Goal: Find specific page/section: Find specific page/section

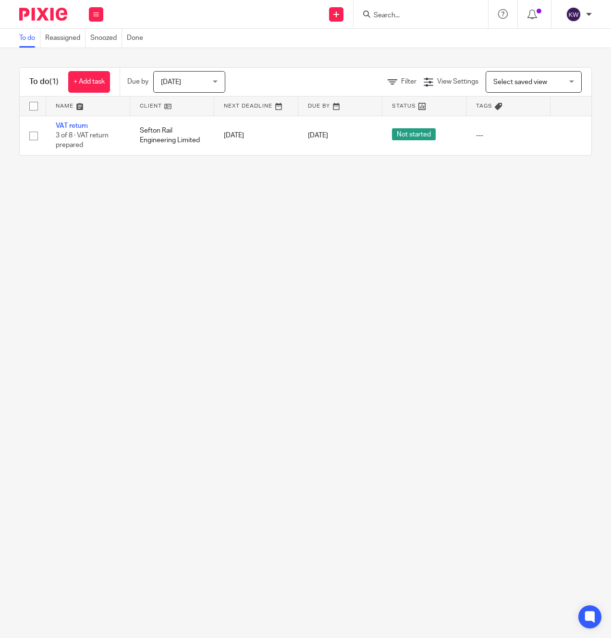
click at [388, 17] on input "Search" at bounding box center [416, 16] width 86 height 9
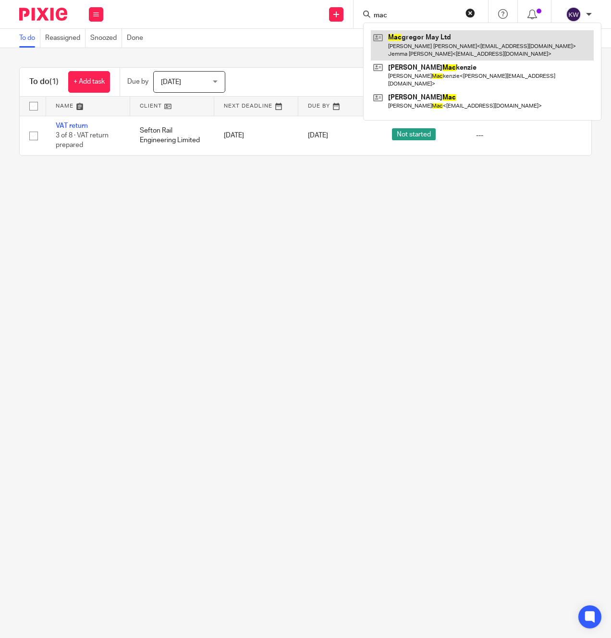
type input "mac"
click at [393, 40] on link at bounding box center [482, 45] width 223 height 30
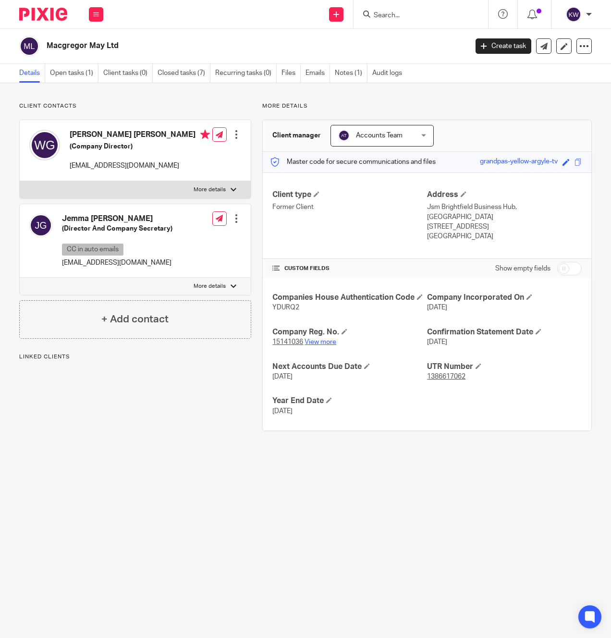
click at [325, 339] on link "View more" at bounding box center [321, 342] width 32 height 7
click at [333, 72] on ul "Details Open tasks (1) Client tasks (0) Closed tasks (7) Recurring tasks (0) Fi…" at bounding box center [215, 73] width 393 height 19
click at [341, 74] on link "Notes (1)" at bounding box center [351, 73] width 33 height 19
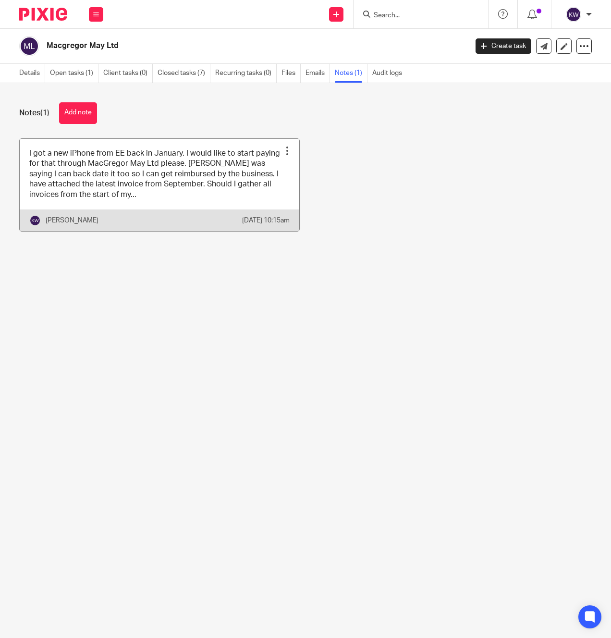
click at [207, 181] on link at bounding box center [160, 185] width 280 height 92
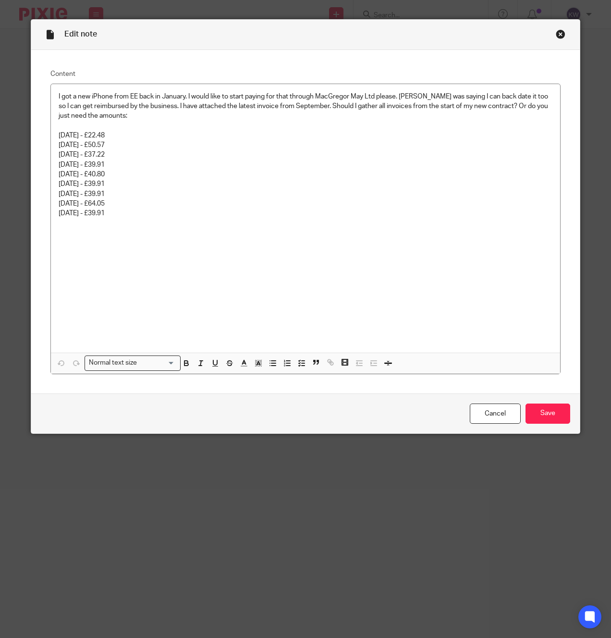
click at [561, 34] on div "Close this dialog window" at bounding box center [561, 34] width 10 height 10
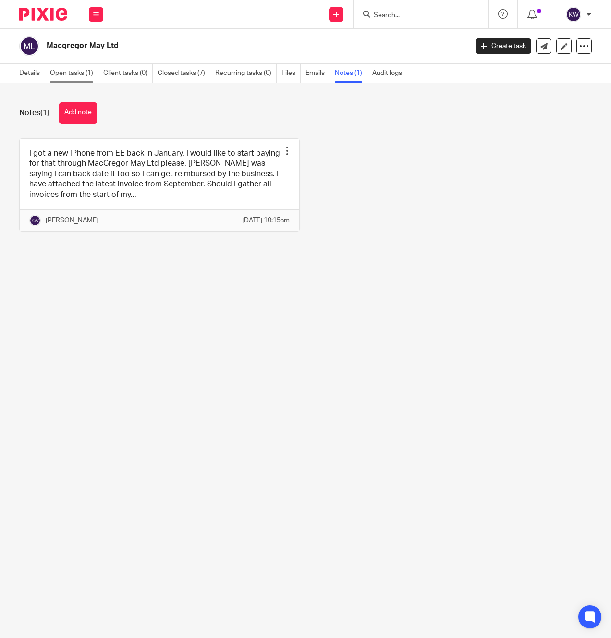
click at [65, 74] on link "Open tasks (1)" at bounding box center [74, 73] width 49 height 19
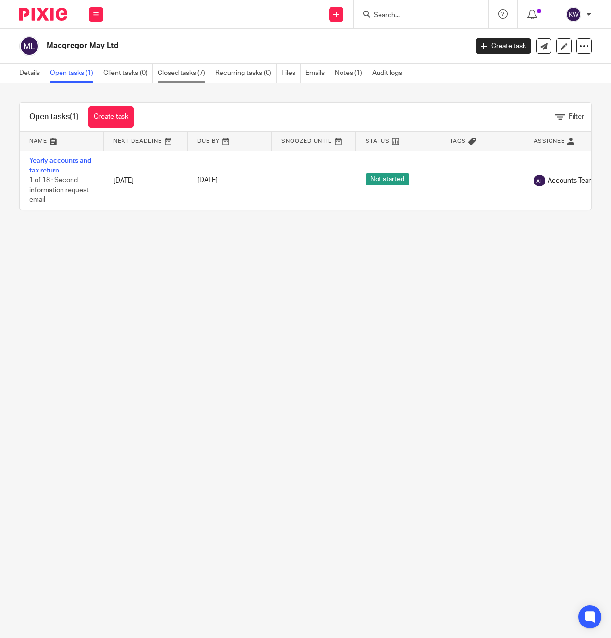
click at [187, 73] on link "Closed tasks (7)" at bounding box center [184, 73] width 53 height 19
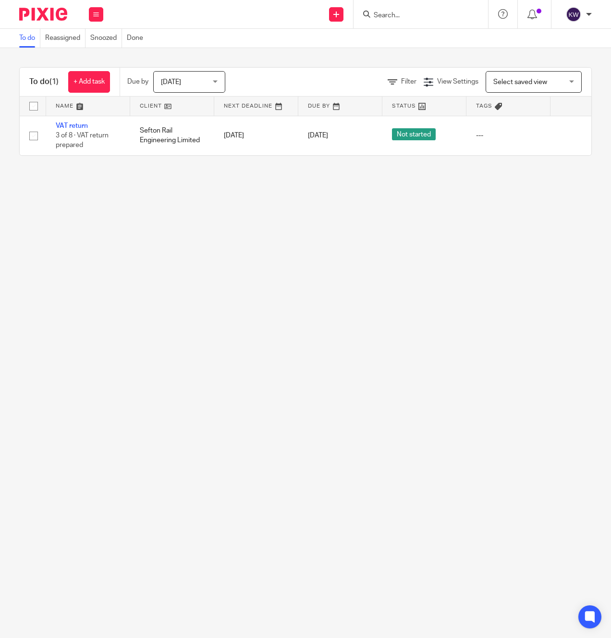
click at [389, 19] on form at bounding box center [424, 14] width 102 height 12
click at [385, 13] on input "Search" at bounding box center [416, 16] width 86 height 9
click at [399, 20] on div "[PERSON_NAME] [PERSON_NAME] [PERSON_NAME] < [PERSON_NAME]@ [PERSON_NAME] [DOMAI…" at bounding box center [421, 14] width 135 height 28
click at [397, 14] on input "[PERSON_NAME]" at bounding box center [416, 16] width 86 height 9
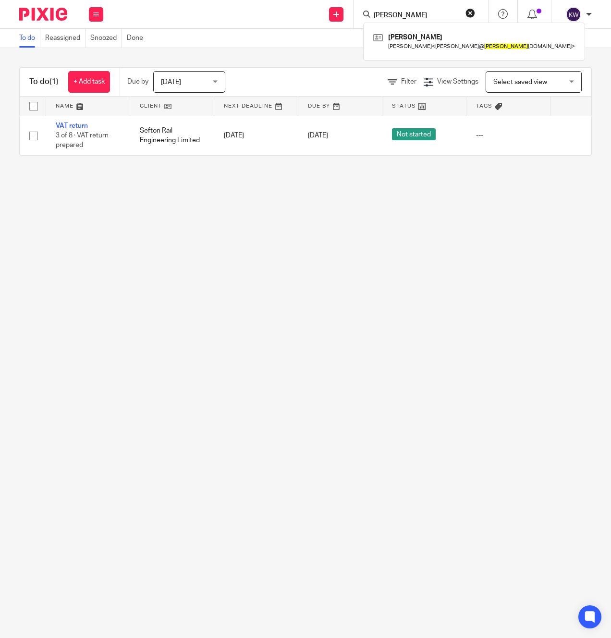
click at [397, 14] on input "[PERSON_NAME]" at bounding box center [416, 16] width 86 height 9
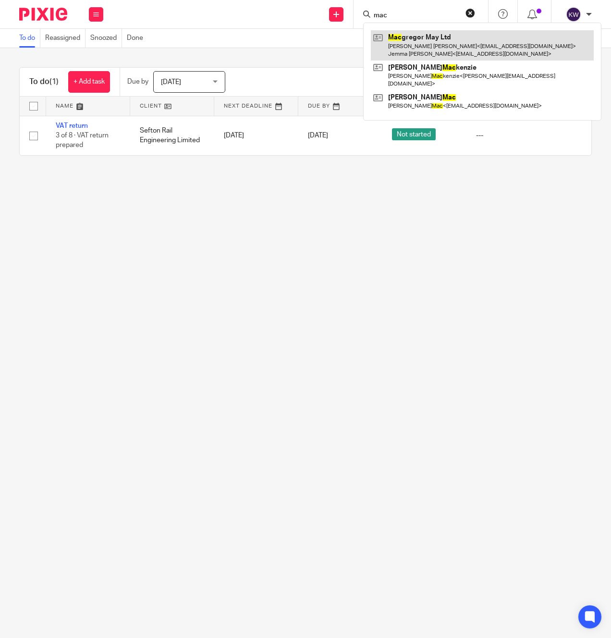
type input "mac"
click at [414, 43] on link at bounding box center [482, 45] width 223 height 30
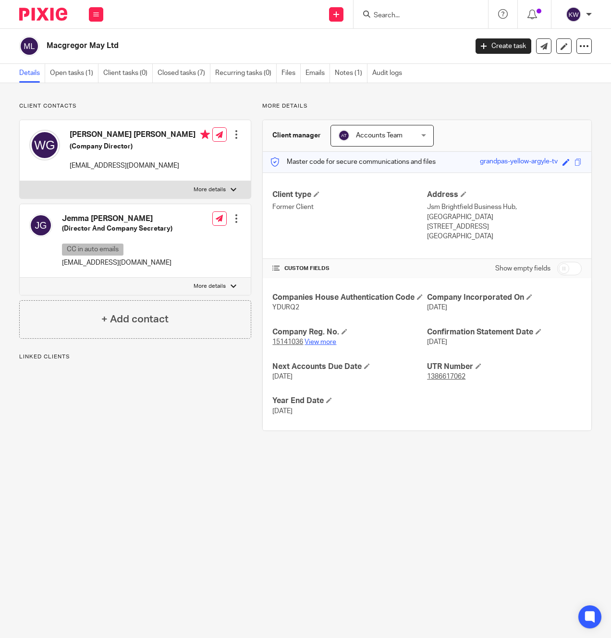
click at [323, 339] on link "View more" at bounding box center [321, 342] width 32 height 7
